Goal: Task Accomplishment & Management: Use online tool/utility

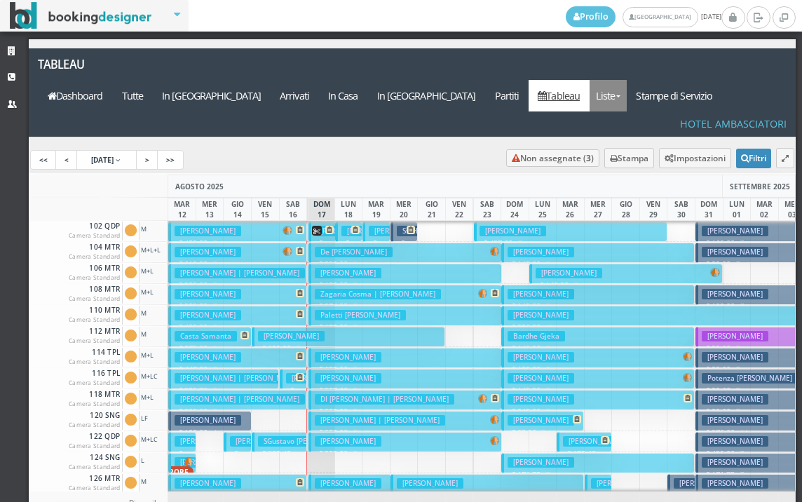
click at [627, 80] on link "Liste" at bounding box center [608, 96] width 37 height 32
click at [640, 161] on link "Foglio Pulizie" at bounding box center [640, 173] width 101 height 25
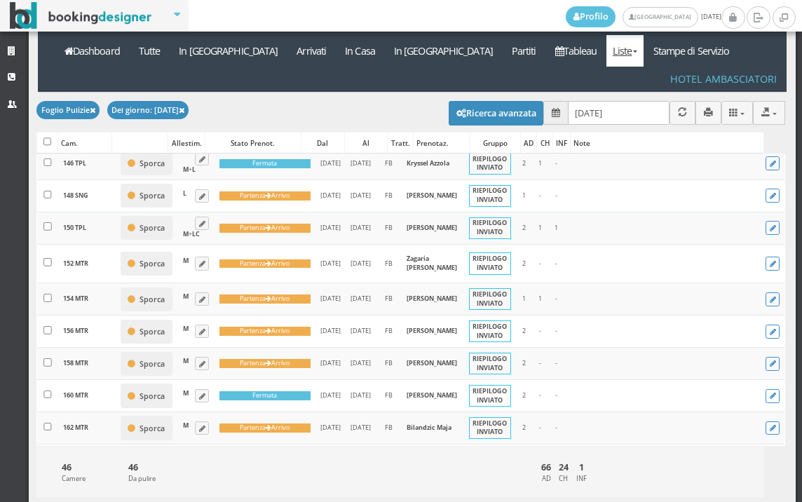
scroll to position [779, 0]
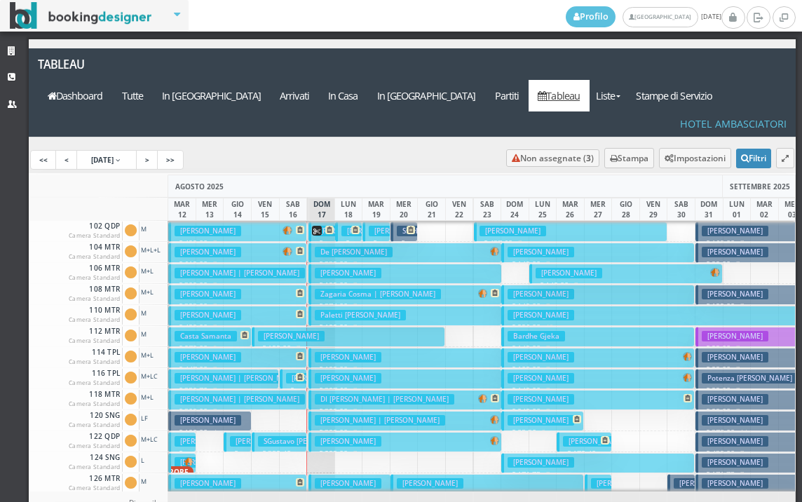
click at [368, 415] on h3 "Brandi Laura | Ippolito Katiuscia Rita" at bounding box center [380, 420] width 130 height 11
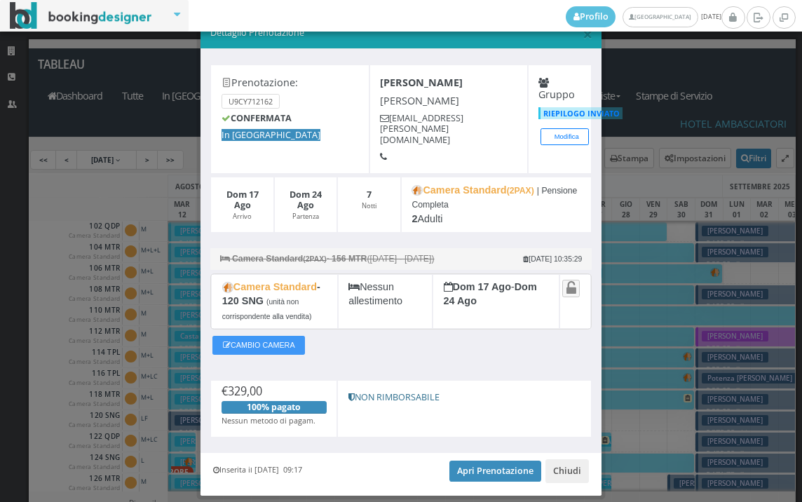
scroll to position [60, 0]
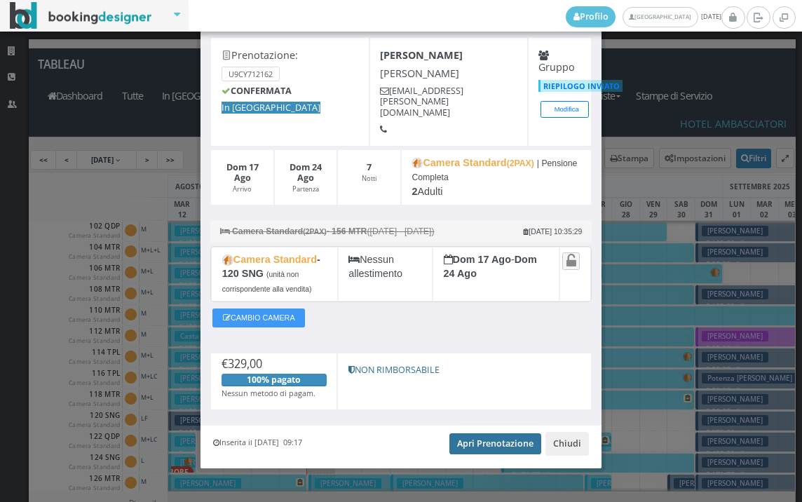
click at [478, 438] on link "Apri Prenotazione" at bounding box center [496, 443] width 92 height 21
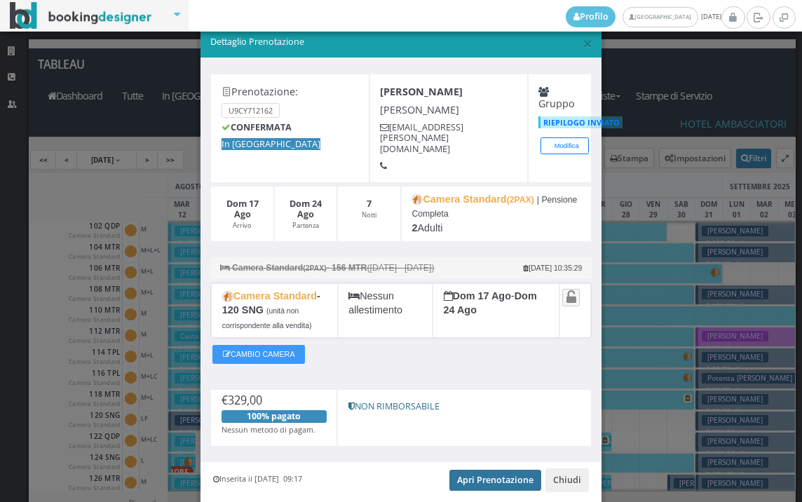
scroll to position [0, 0]
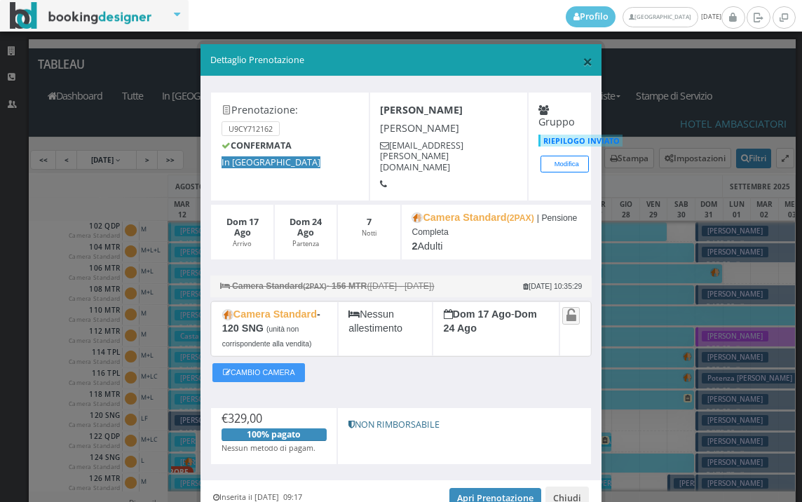
click at [583, 62] on span "×" at bounding box center [588, 61] width 10 height 24
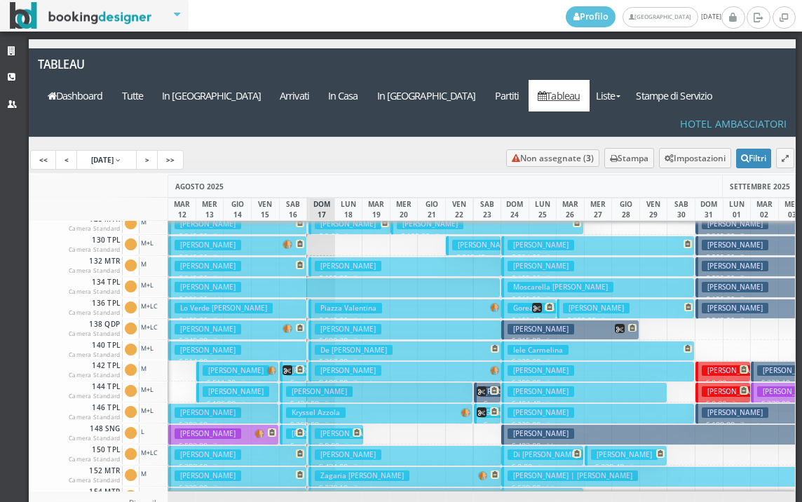
scroll to position [351, 0]
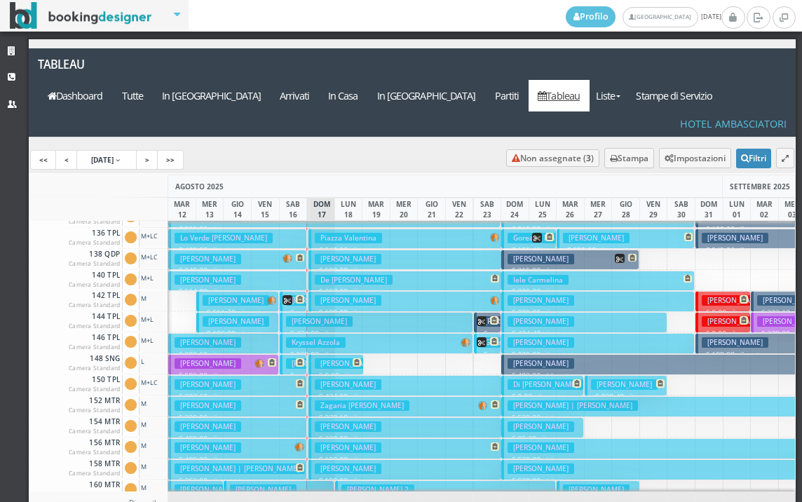
click at [334, 358] on h3 "Civardi Massimo" at bounding box center [348, 363] width 67 height 11
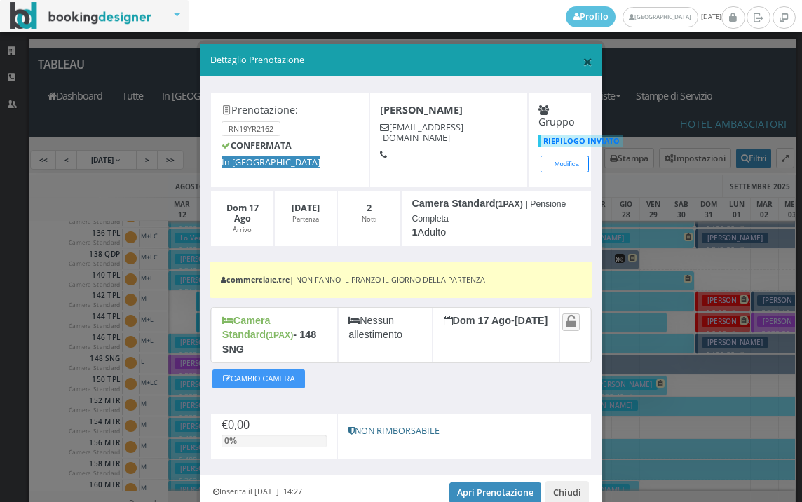
click at [583, 61] on span "×" at bounding box center [588, 61] width 10 height 24
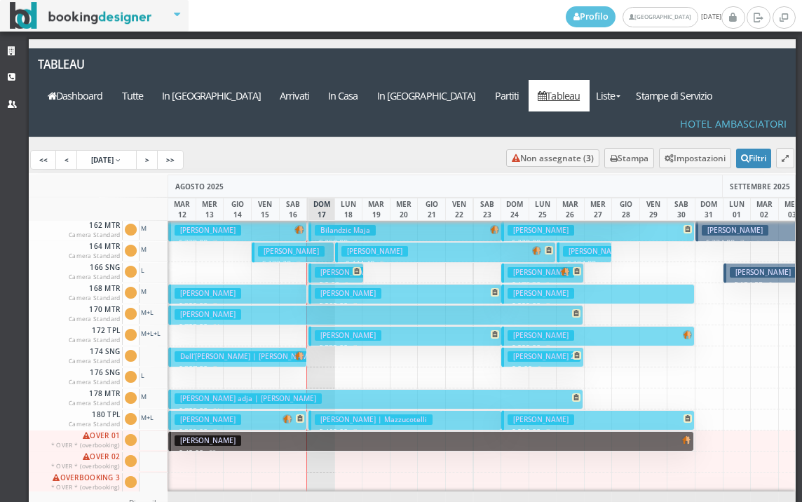
scroll to position [561, 0]
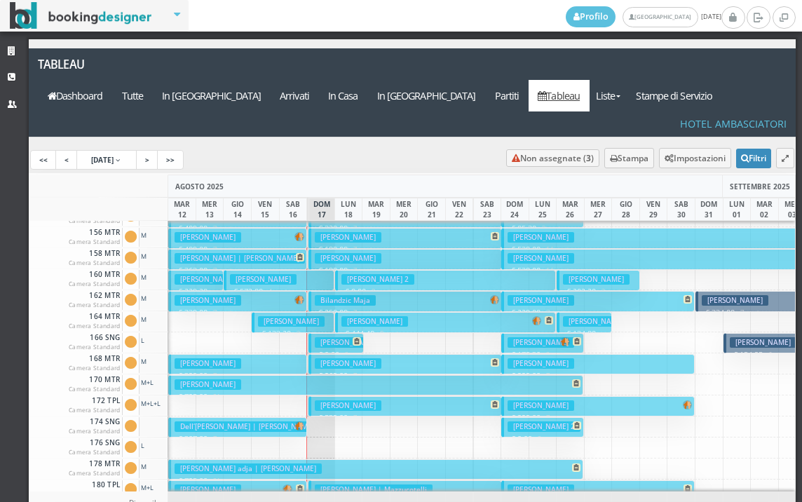
click at [330, 337] on h3 "Civardi Massimo" at bounding box center [348, 342] width 67 height 11
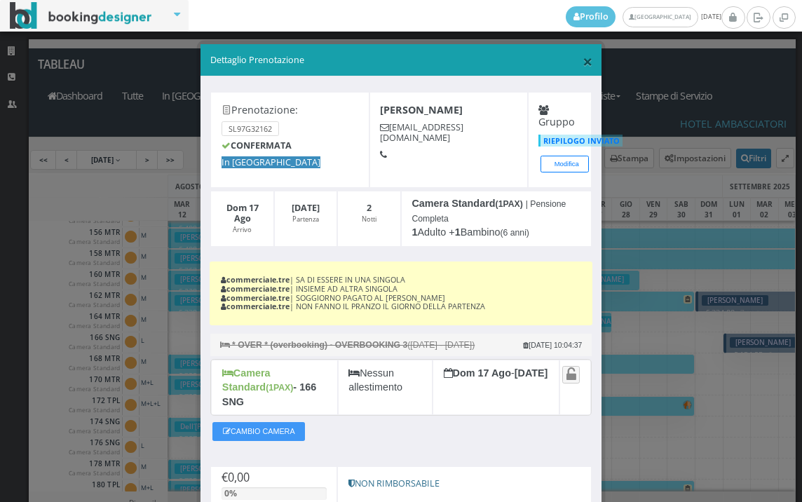
click at [583, 67] on span "×" at bounding box center [588, 61] width 10 height 24
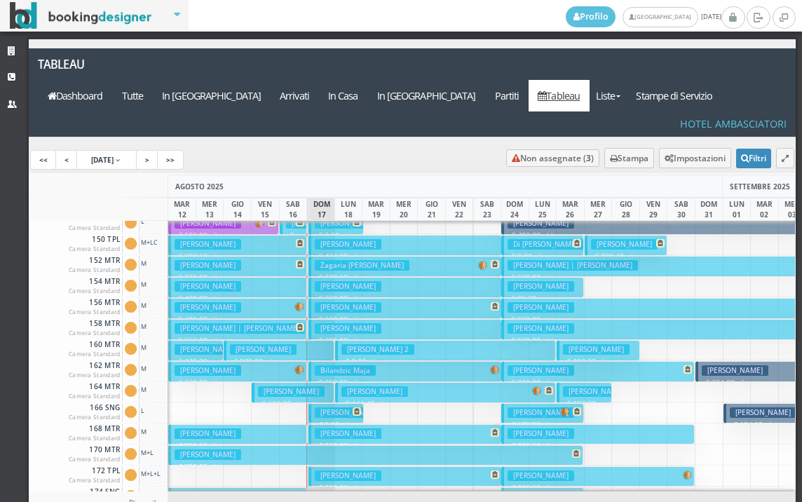
scroll to position [421, 0]
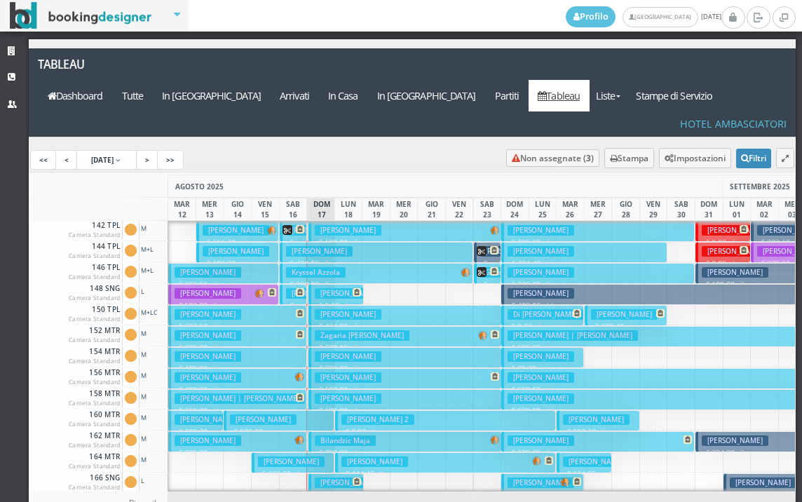
click at [333, 288] on h3 "Civardi Massimo" at bounding box center [348, 293] width 67 height 11
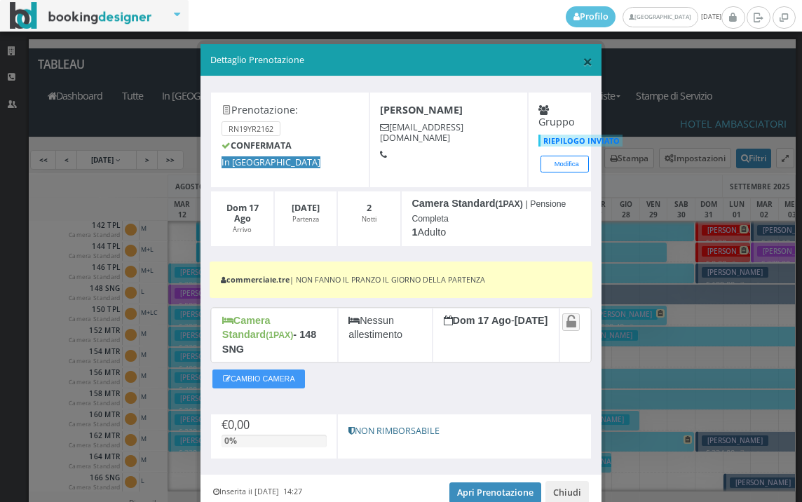
click at [583, 65] on span "×" at bounding box center [588, 61] width 10 height 24
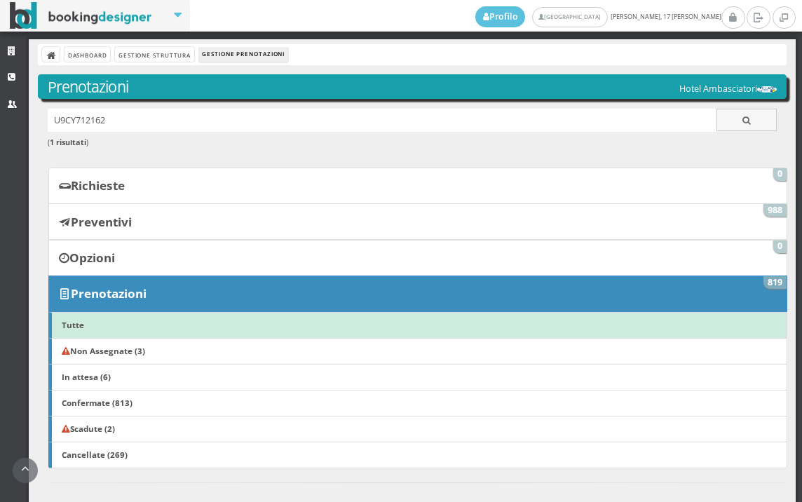
scroll to position [545, 0]
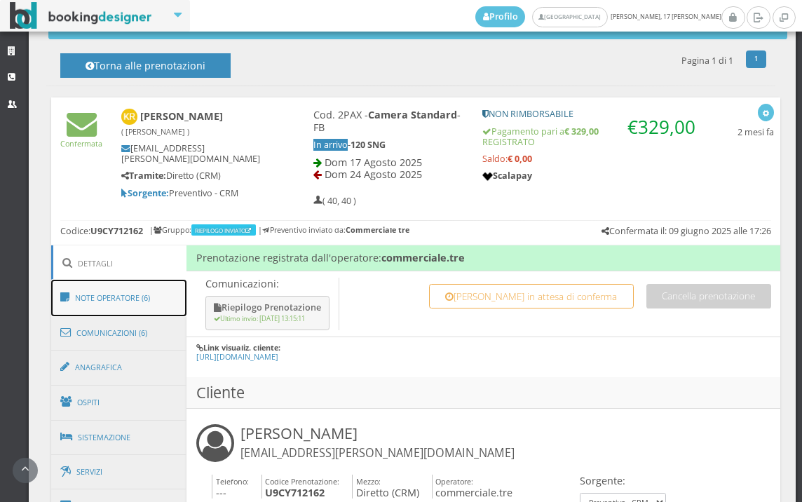
click at [154, 307] on link "Note Operatore (6)" at bounding box center [119, 298] width 136 height 36
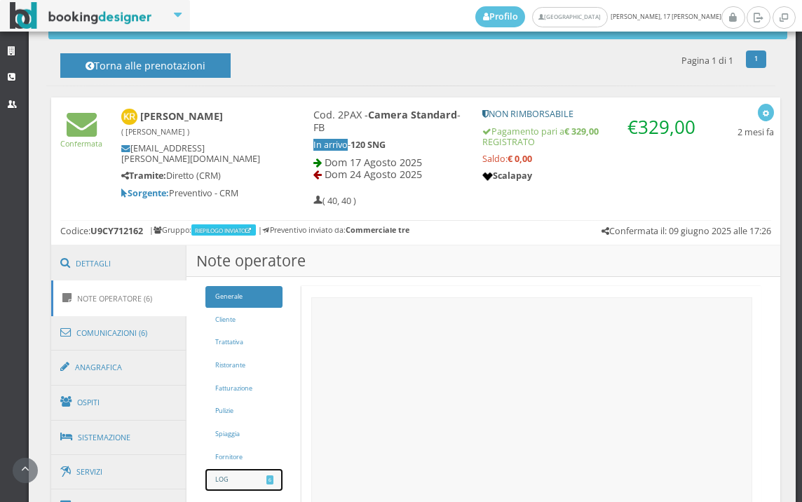
click at [269, 479] on span "6" at bounding box center [270, 480] width 6 height 9
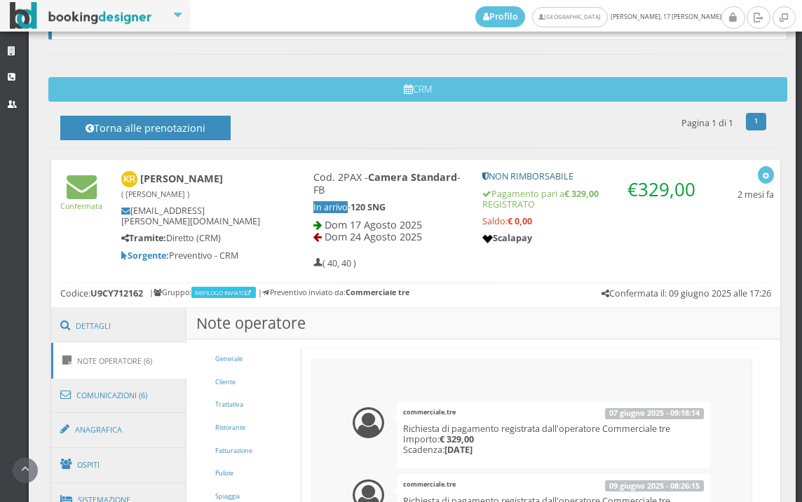
scroll to position [475, 0]
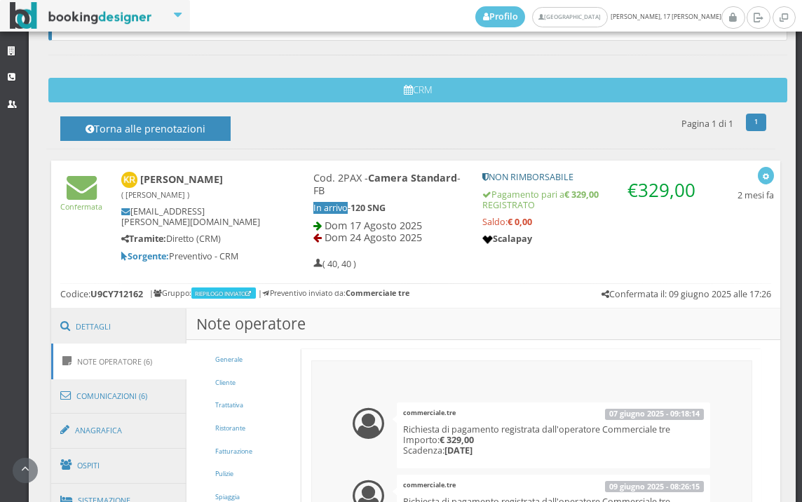
click at [150, 369] on link "Note Operatore (6)" at bounding box center [119, 362] width 136 height 36
click at [107, 400] on link "Comunicazioni (6)" at bounding box center [119, 396] width 136 height 36
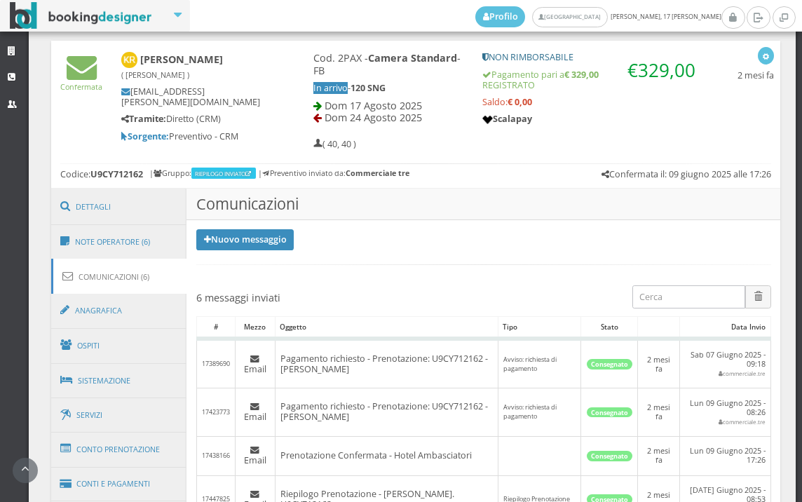
scroll to position [709, 0]
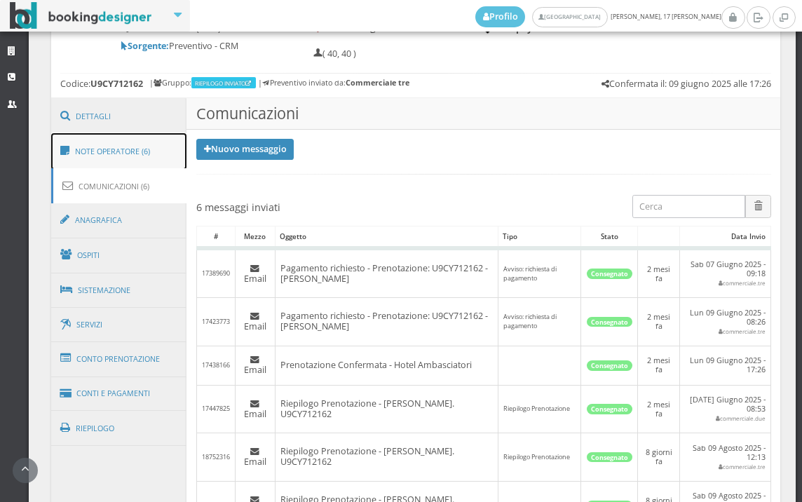
click at [128, 140] on link "Note Operatore (6)" at bounding box center [119, 151] width 136 height 36
